Goal: Ask a question

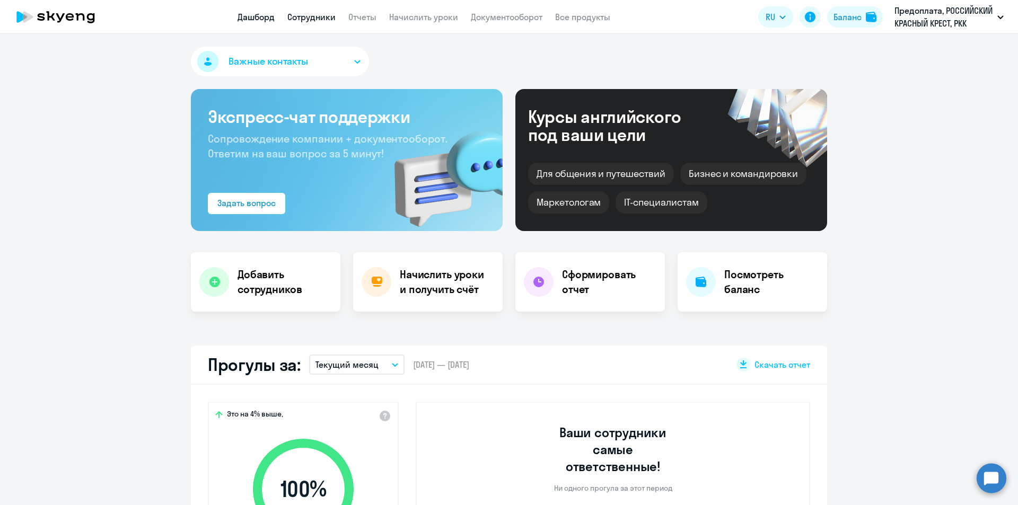
click at [309, 13] on link "Сотрудники" at bounding box center [311, 17] width 48 height 11
select select "30"
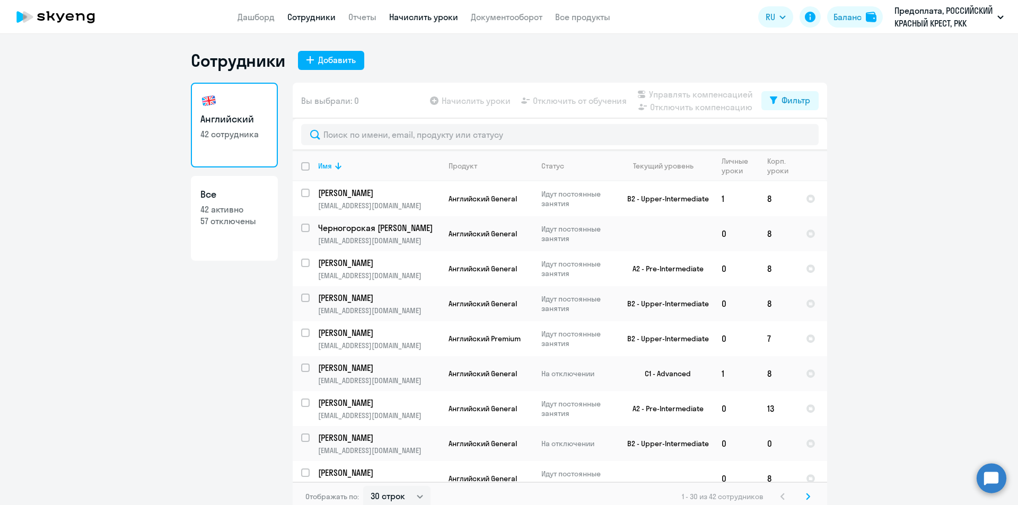
click at [430, 20] on link "Начислить уроки" at bounding box center [423, 17] width 69 height 11
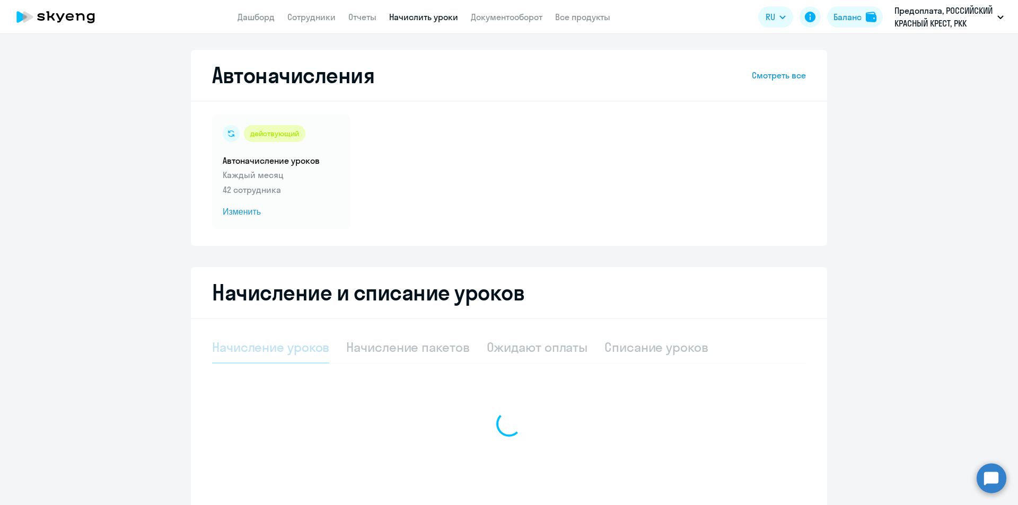
select select "10"
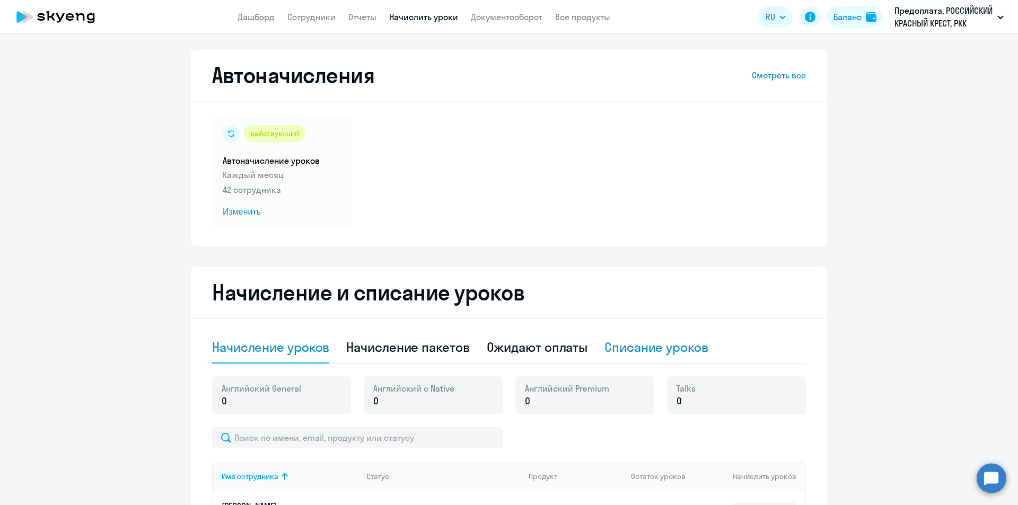
click at [660, 339] on div "Списание уроков" at bounding box center [657, 347] width 104 height 17
select select "10"
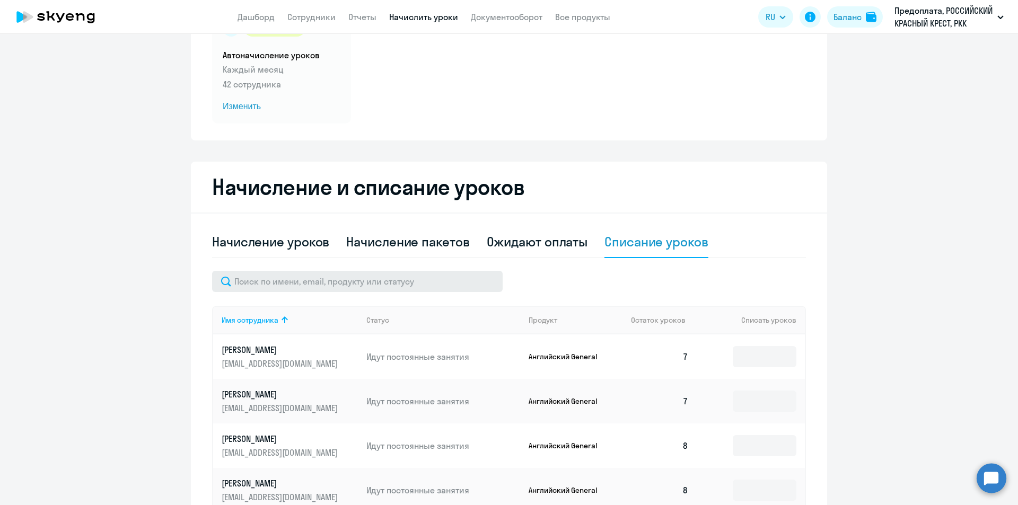
scroll to position [106, 0]
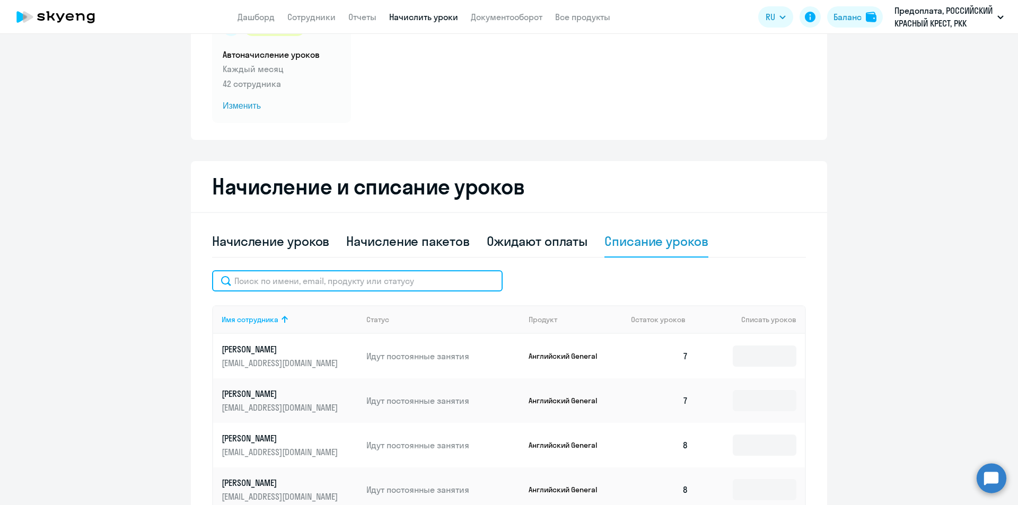
click at [362, 274] on input "text" at bounding box center [357, 281] width 291 height 21
type input "м"
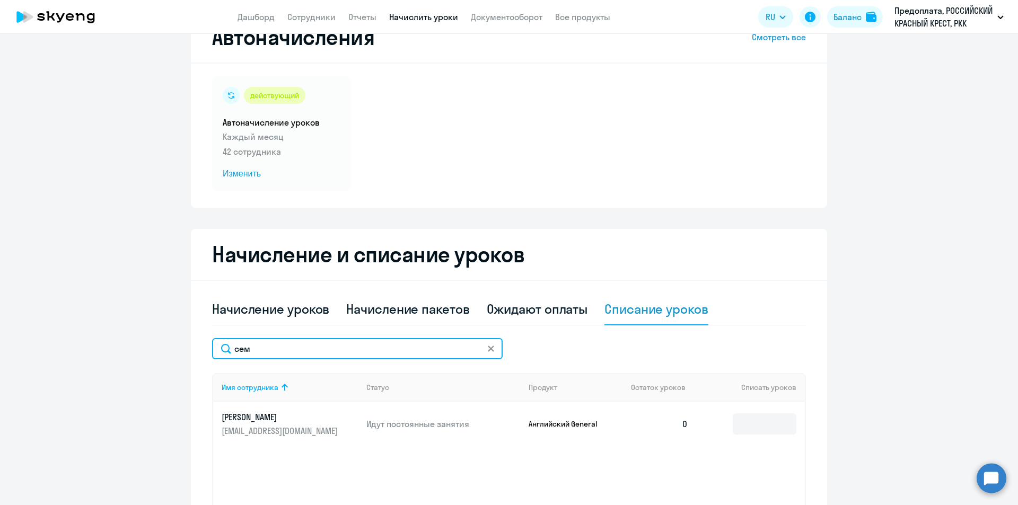
scroll to position [0, 0]
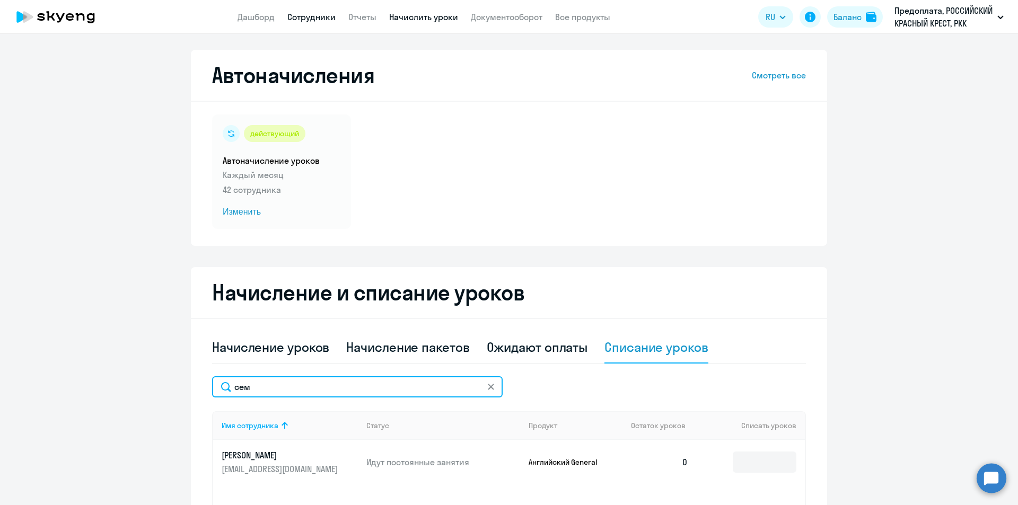
type input "сем"
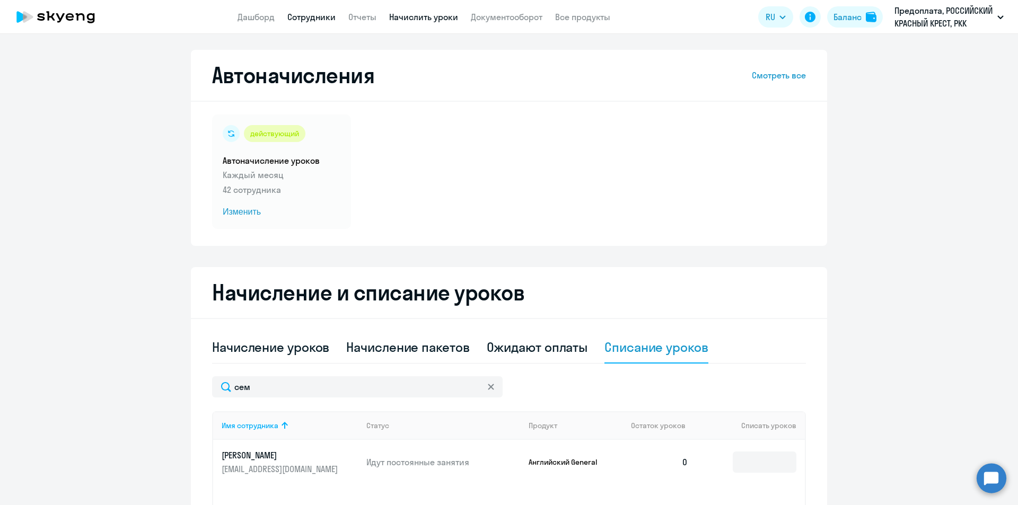
click at [302, 13] on link "Сотрудники" at bounding box center [311, 17] width 48 height 11
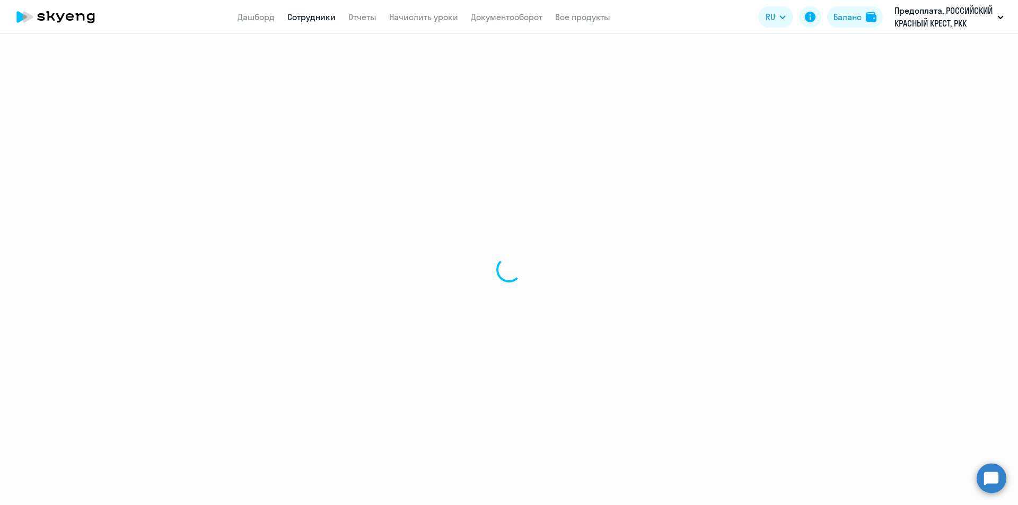
select select "30"
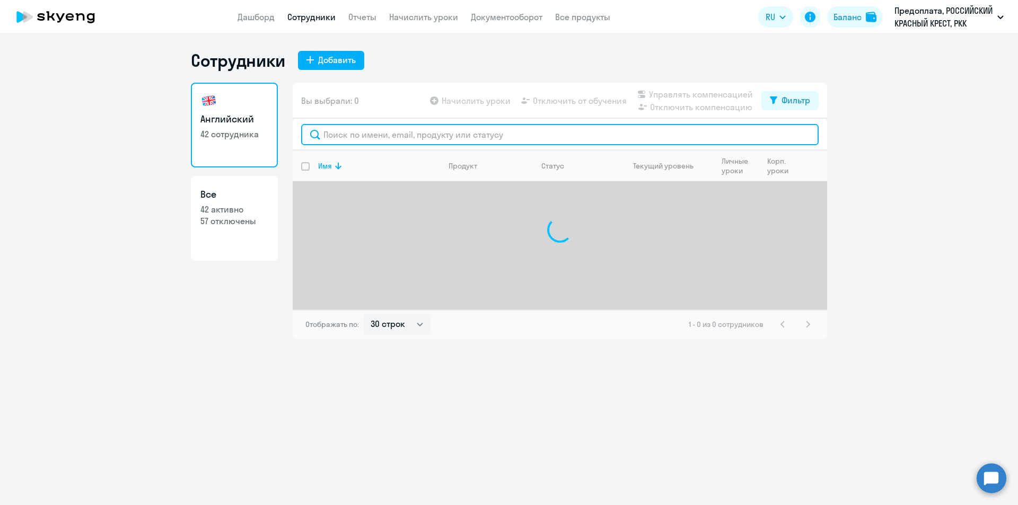
click at [364, 135] on input "text" at bounding box center [560, 134] width 518 height 21
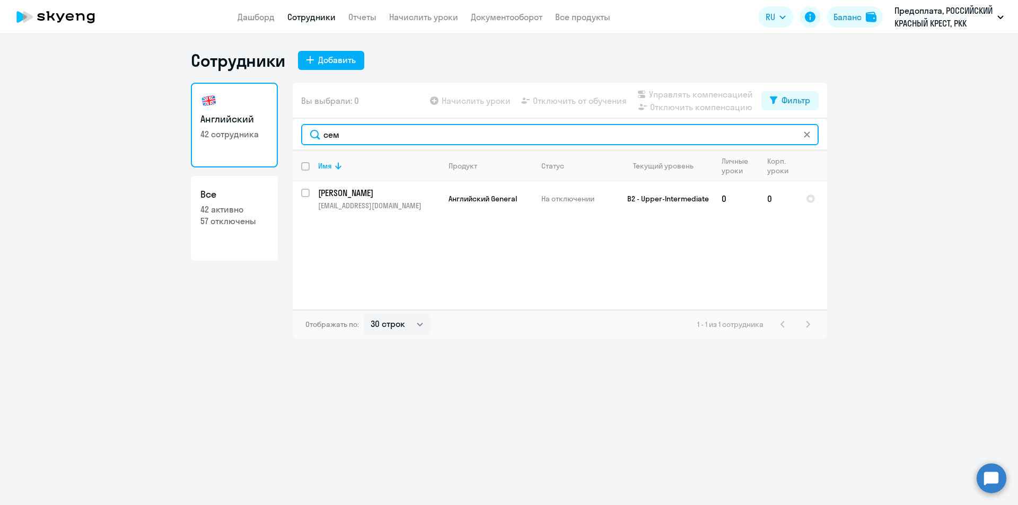
type input "сем"
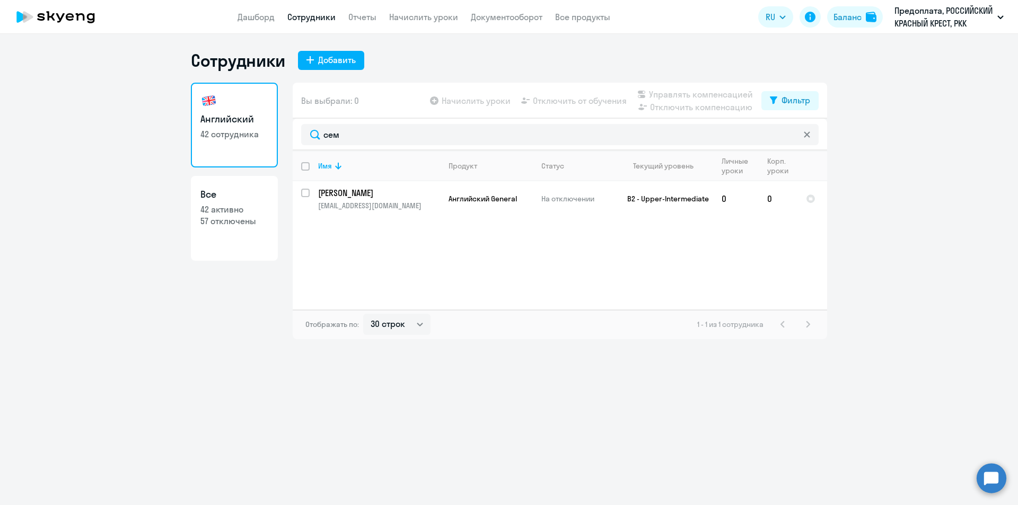
click at [992, 481] on circle at bounding box center [992, 479] width 30 height 30
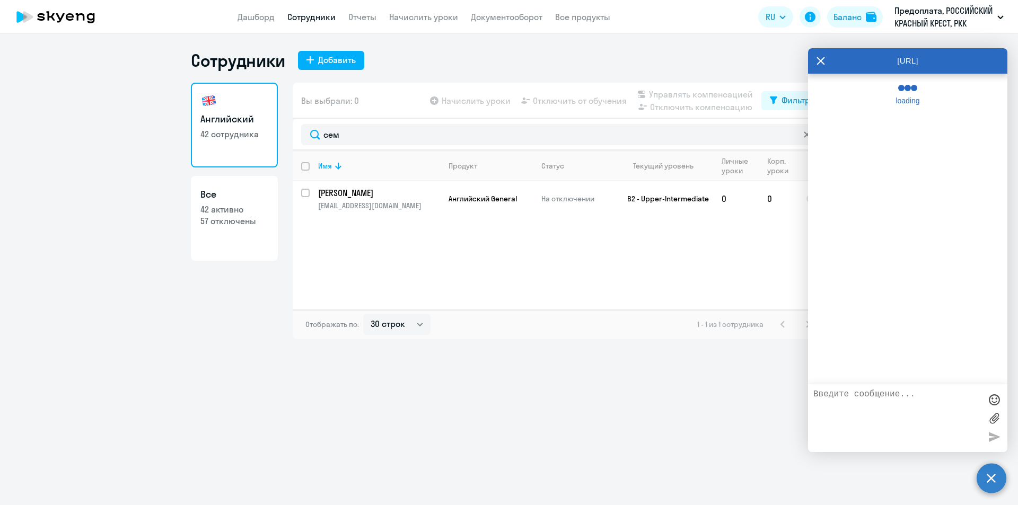
click at [903, 400] on textarea at bounding box center [898, 418] width 168 height 57
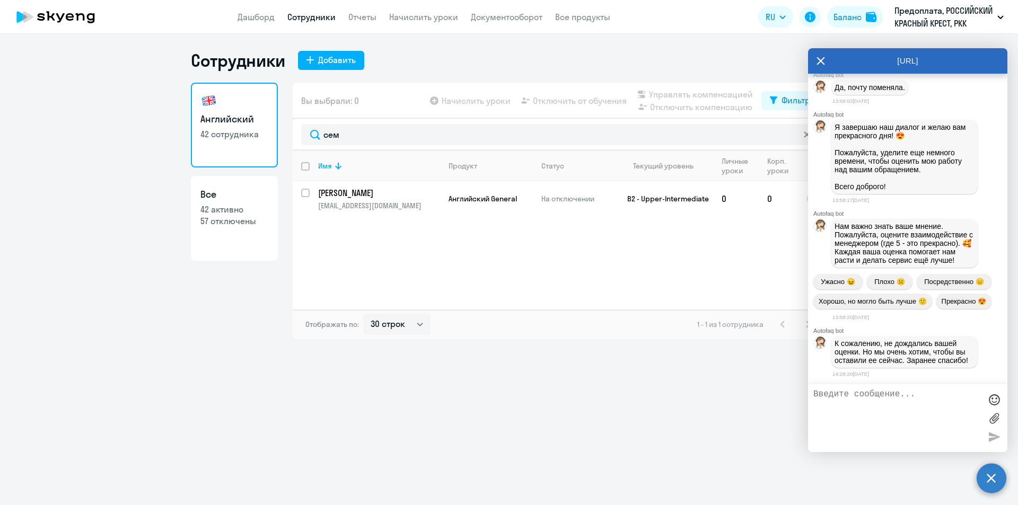
scroll to position [14857, 0]
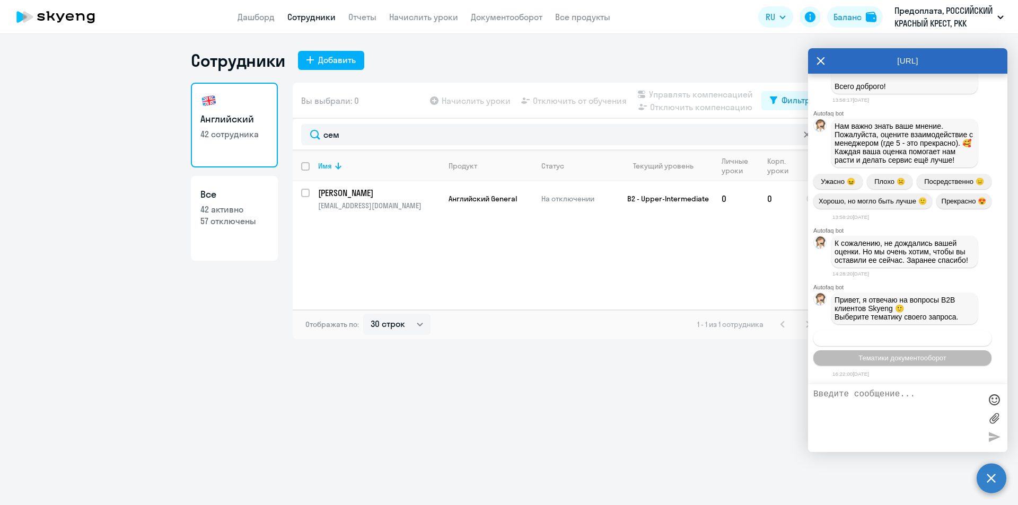
click at [896, 337] on span "Операционное сопровождение" at bounding box center [903, 339] width 100 height 8
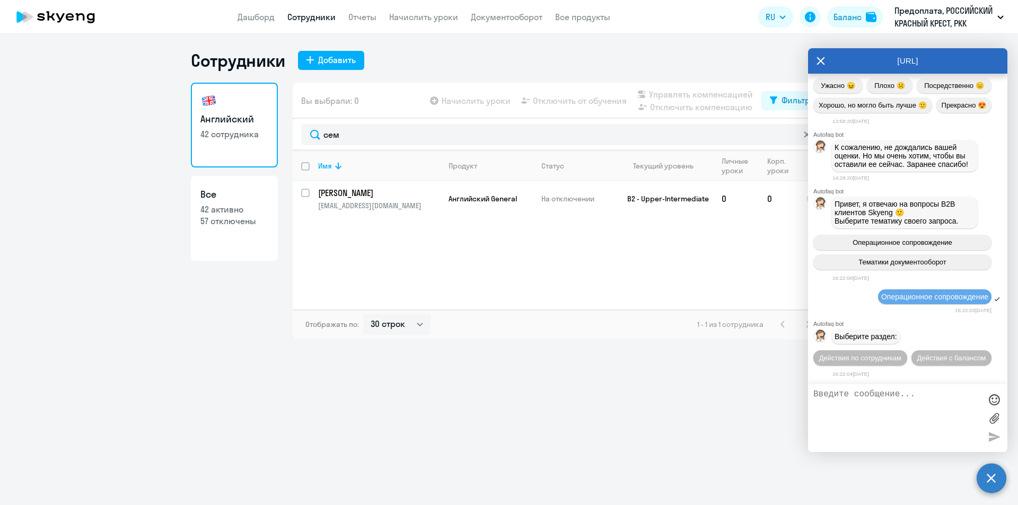
scroll to position [14972, 0]
click at [888, 354] on span "Действия по сотрудникам" at bounding box center [860, 358] width 82 height 8
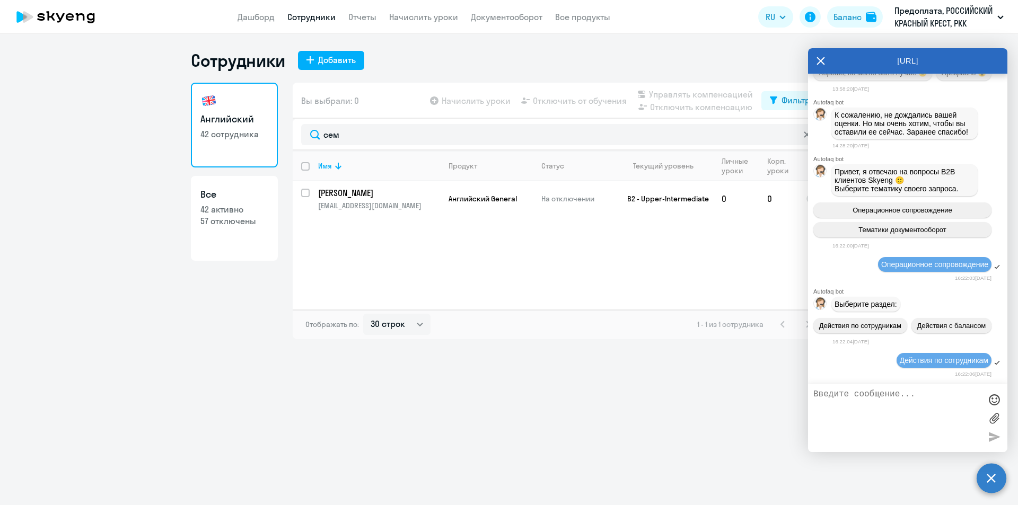
scroll to position [15129, 0]
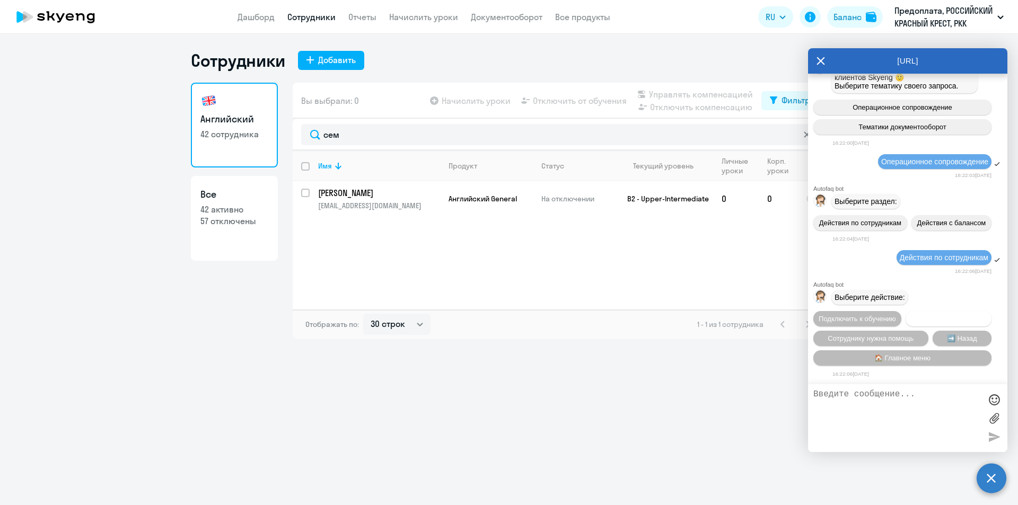
click at [911, 316] on span "Отключить от обучения" at bounding box center [948, 319] width 75 height 8
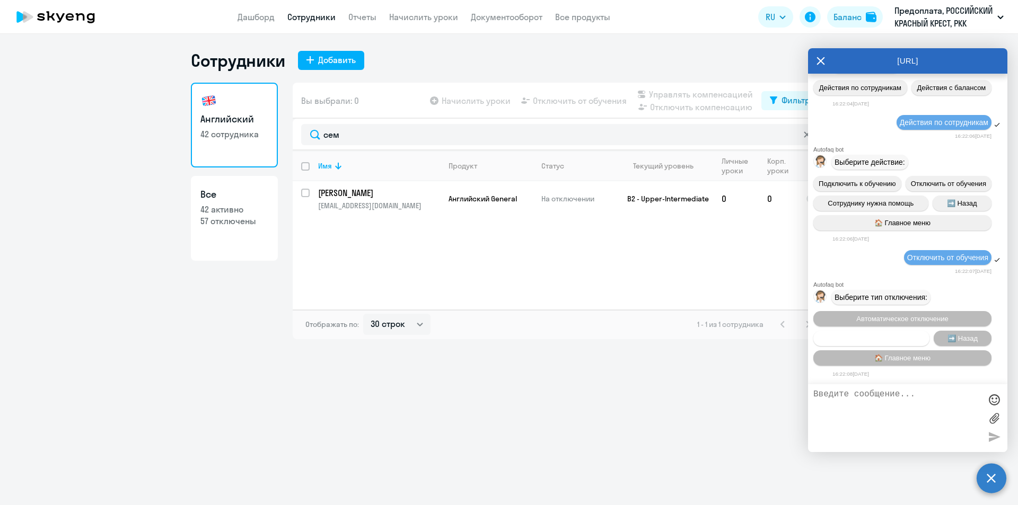
scroll to position [15267, 0]
click at [882, 318] on span "Автоматическое отключение" at bounding box center [903, 319] width 92 height 8
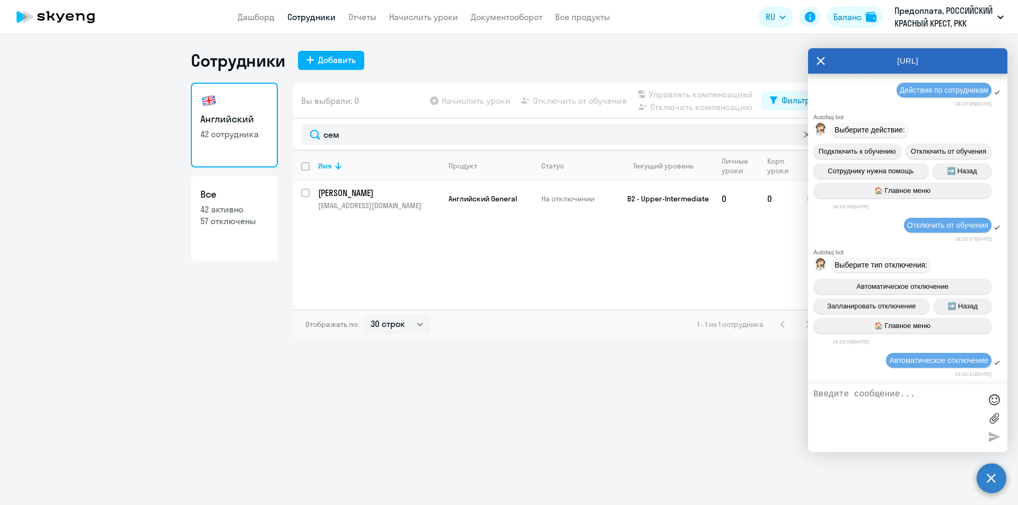
scroll to position [15547, 0]
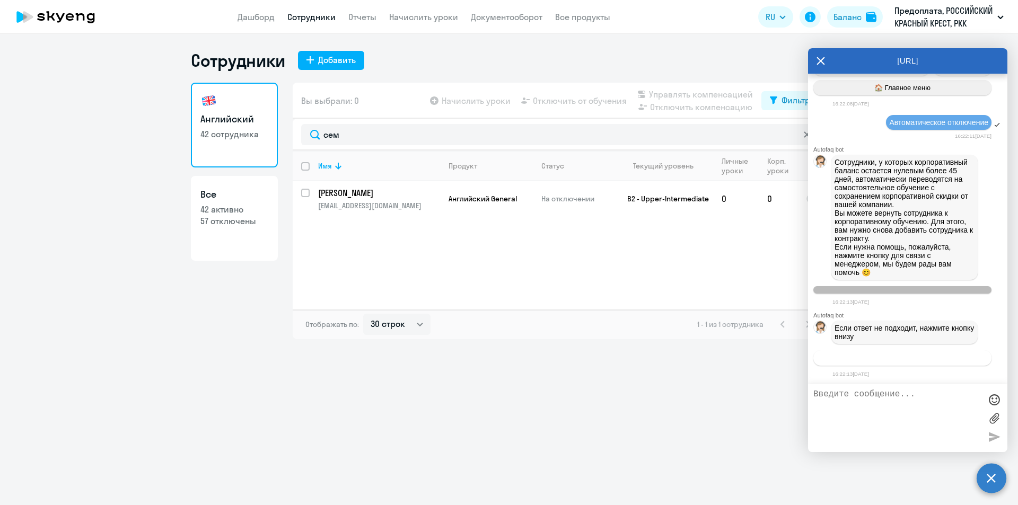
click at [862, 357] on span "Связаться с менеджером" at bounding box center [902, 358] width 81 height 8
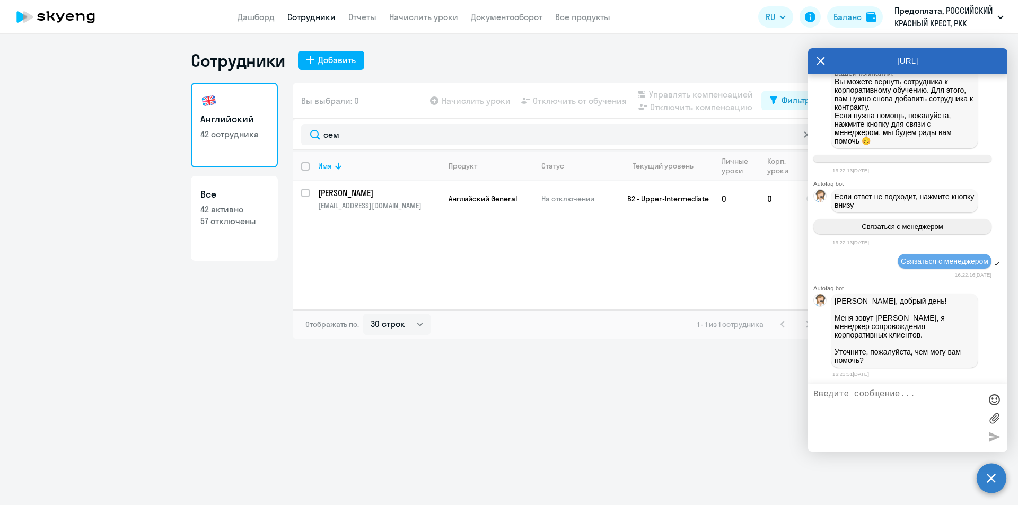
scroll to position [15679, 0]
click at [884, 388] on div at bounding box center [907, 419] width 199 height 68
click at [887, 390] on textarea at bounding box center [898, 418] width 168 height 57
type textarea "Необходимо отключить от обучения [PERSON_NAME] - я списала у нее занятия но у н…"
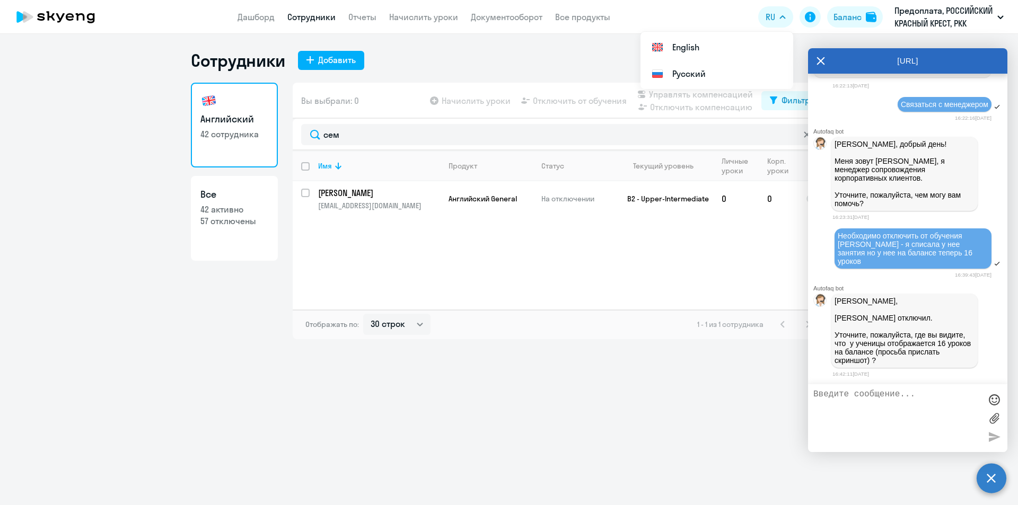
scroll to position [15836, 0]
type textarea "у нее в приложении"
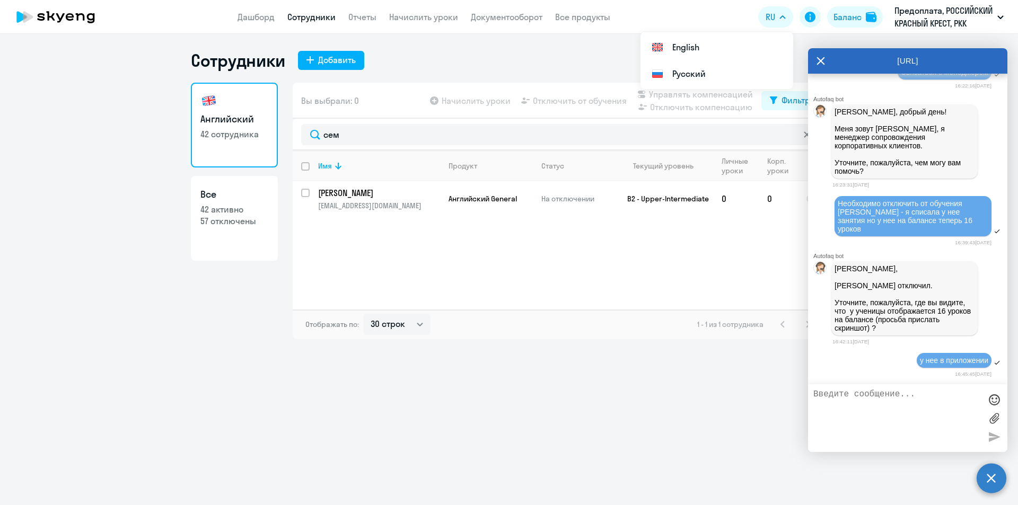
scroll to position [15868, 0]
